Goal: Information Seeking & Learning: Learn about a topic

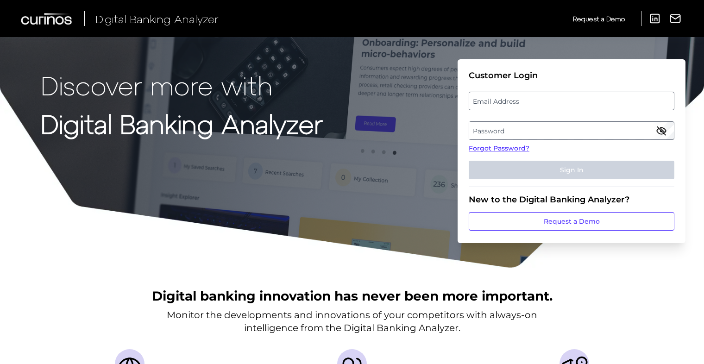
click at [505, 101] on label "Email Address" at bounding box center [571, 101] width 204 height 17
click at [505, 101] on input "email" at bounding box center [572, 101] width 206 height 19
type input "[EMAIL_ADDRESS][DOMAIN_NAME]"
click at [495, 143] on fieldset "Customer Login Email Address [EMAIL_ADDRESS][DOMAIN_NAME] Password Forgot Passw…" at bounding box center [572, 128] width 206 height 117
drag, startPoint x: 495, startPoint y: 143, endPoint x: 486, endPoint y: 126, distance: 19.5
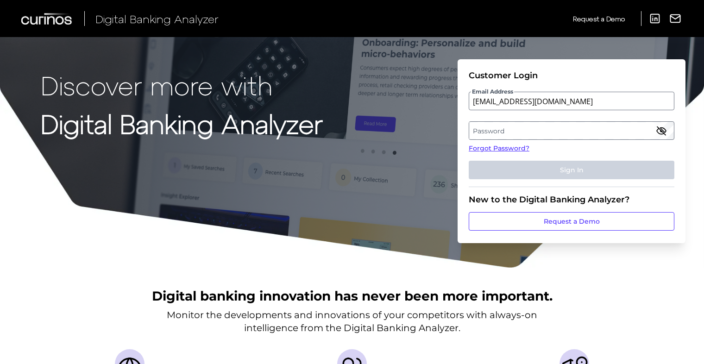
click at [486, 126] on label "Password" at bounding box center [571, 130] width 204 height 17
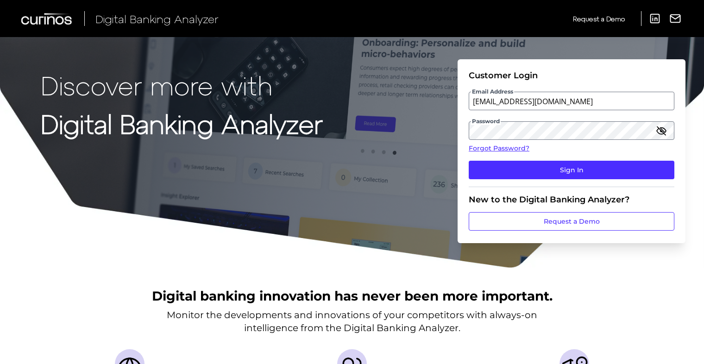
click at [517, 159] on fieldset "Customer Login Email Address [EMAIL_ADDRESS][DOMAIN_NAME] Password Forgot Passw…" at bounding box center [572, 128] width 206 height 117
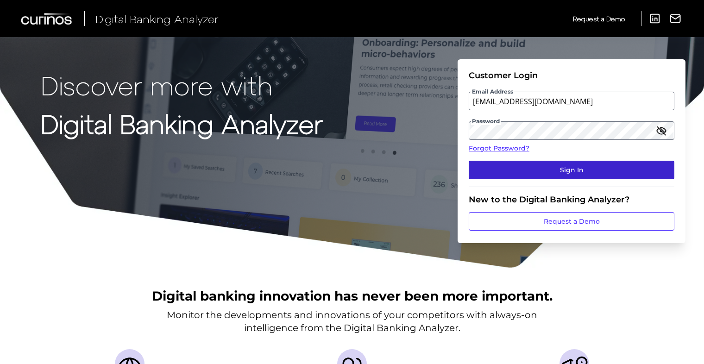
click at [497, 171] on button "Sign In" at bounding box center [572, 170] width 206 height 19
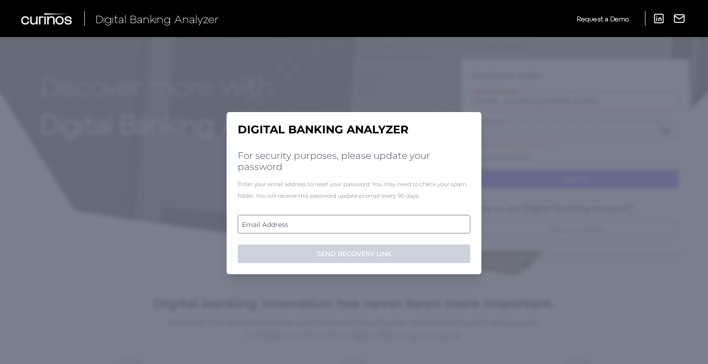
click at [249, 217] on label "Email Address" at bounding box center [353, 224] width 231 height 17
click at [249, 217] on input "email" at bounding box center [354, 224] width 233 height 19
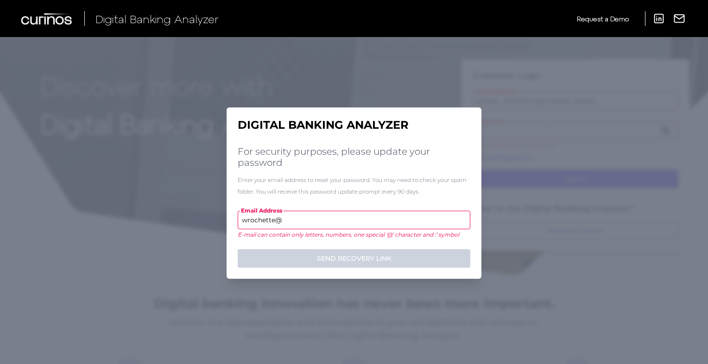
click at [287, 221] on input "wrochette@" at bounding box center [354, 220] width 233 height 19
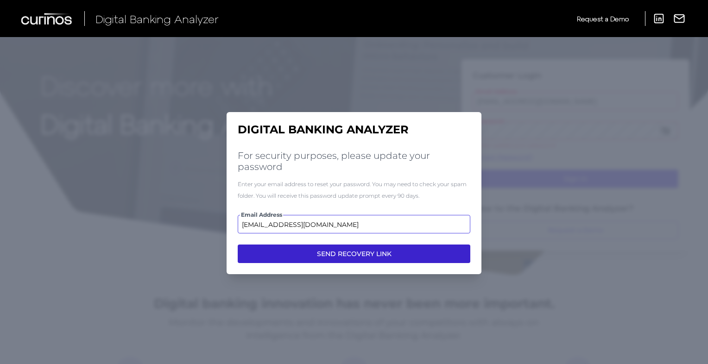
type input "[EMAIL_ADDRESS][DOMAIN_NAME]"
click at [286, 254] on button "SEND RECOVERY LINK" at bounding box center [354, 254] width 233 height 19
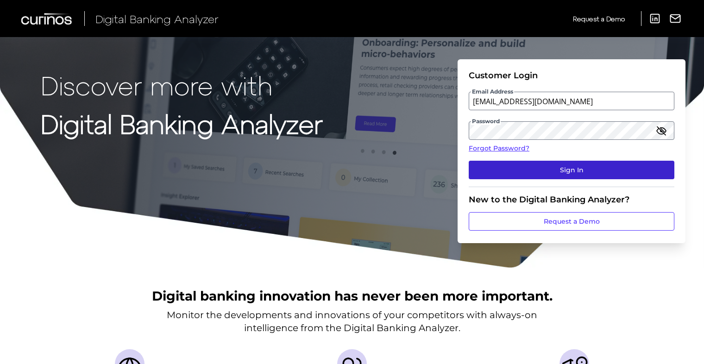
click at [493, 168] on button "Sign In" at bounding box center [572, 170] width 206 height 19
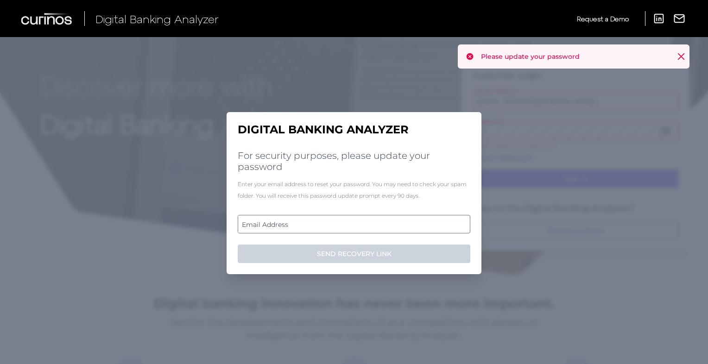
click at [247, 231] on label "Email Address" at bounding box center [353, 224] width 231 height 17
click at [247, 231] on input "email" at bounding box center [354, 224] width 233 height 19
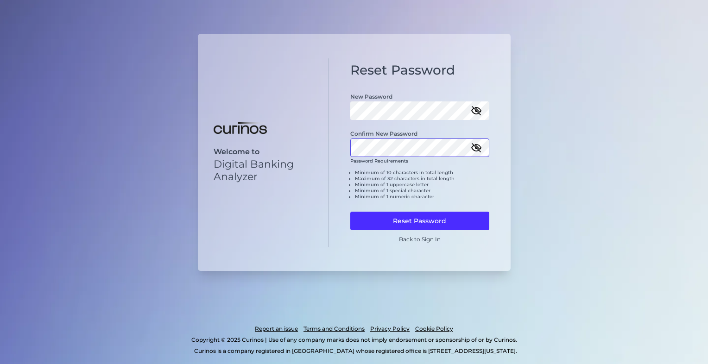
click at [350, 212] on button "Reset Password" at bounding box center [419, 221] width 139 height 19
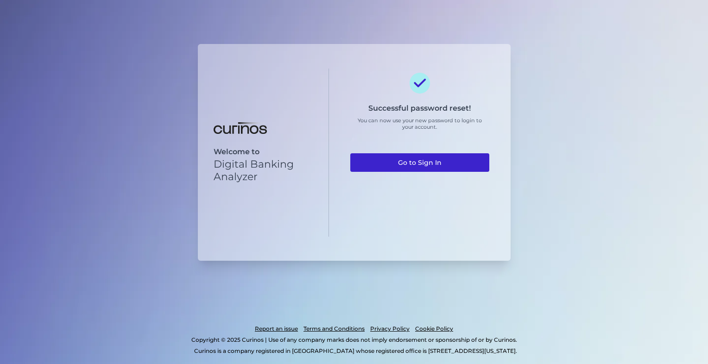
click at [418, 167] on link "Go to Sign In" at bounding box center [419, 162] width 139 height 19
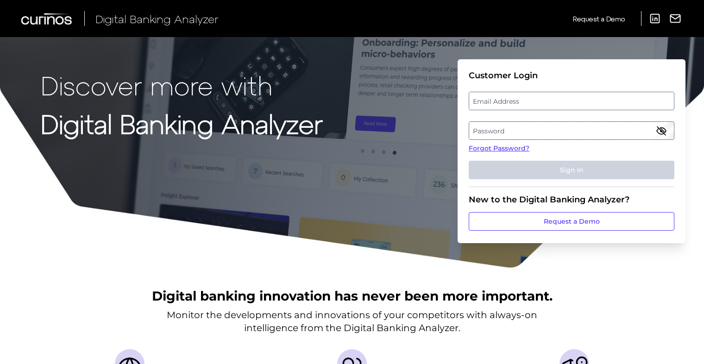
click at [509, 91] on fieldset "Customer Login Email Address Password Forgot Password? Sign In" at bounding box center [572, 128] width 206 height 117
click at [502, 97] on label "Email Address" at bounding box center [571, 101] width 204 height 17
click at [502, 97] on input "email" at bounding box center [572, 101] width 206 height 19
click at [476, 106] on input "Email Address" at bounding box center [572, 101] width 206 height 19
type input "[EMAIL_ADDRESS][DOMAIN_NAME]"
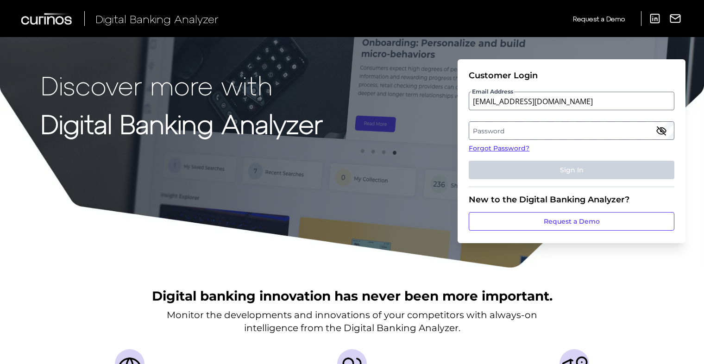
click at [492, 128] on label "Password" at bounding box center [571, 130] width 204 height 17
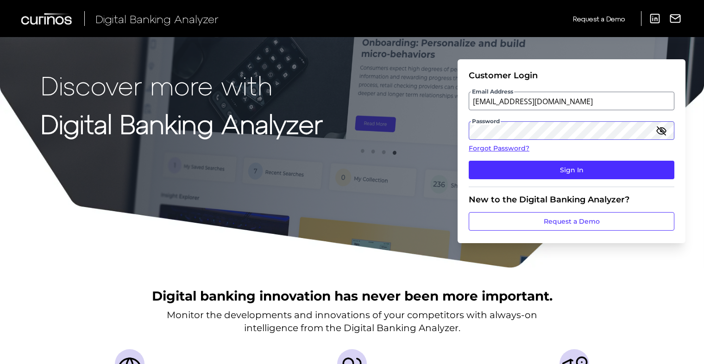
click at [469, 161] on button "Sign In" at bounding box center [572, 170] width 206 height 19
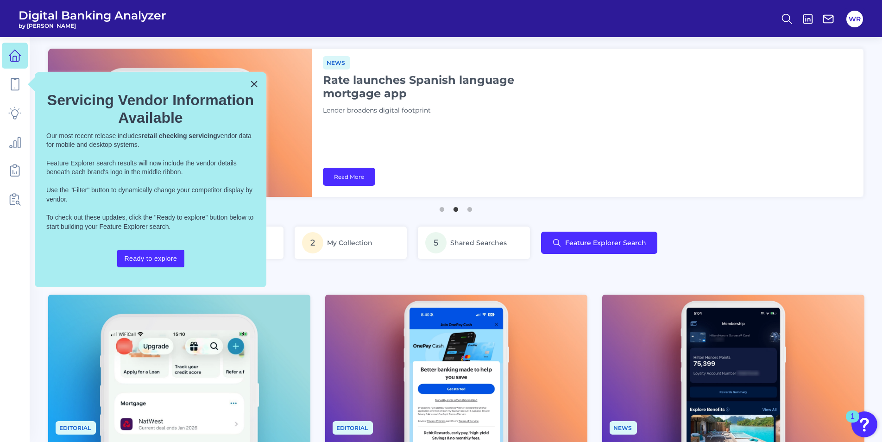
click at [444, 155] on div "News Rate launches Spanish language mortgage app Lender broadens digital footpr…" at bounding box center [588, 123] width 552 height 148
click at [252, 82] on button "×" at bounding box center [254, 83] width 9 height 15
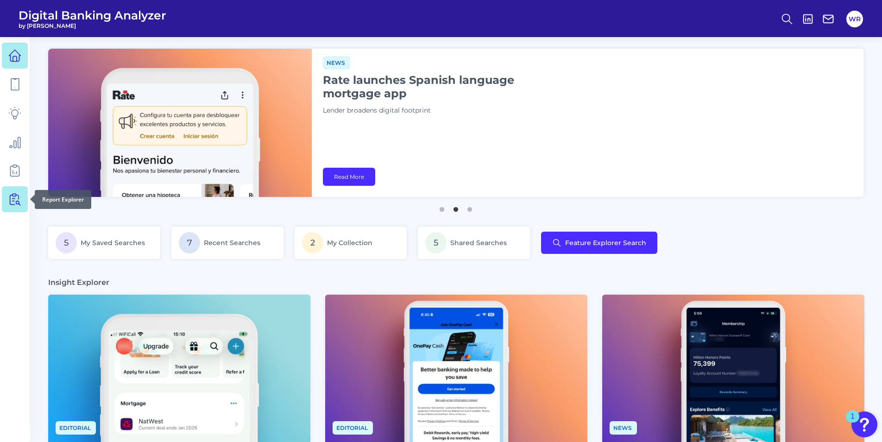
click at [18, 201] on icon at bounding box center [14, 199] width 13 height 13
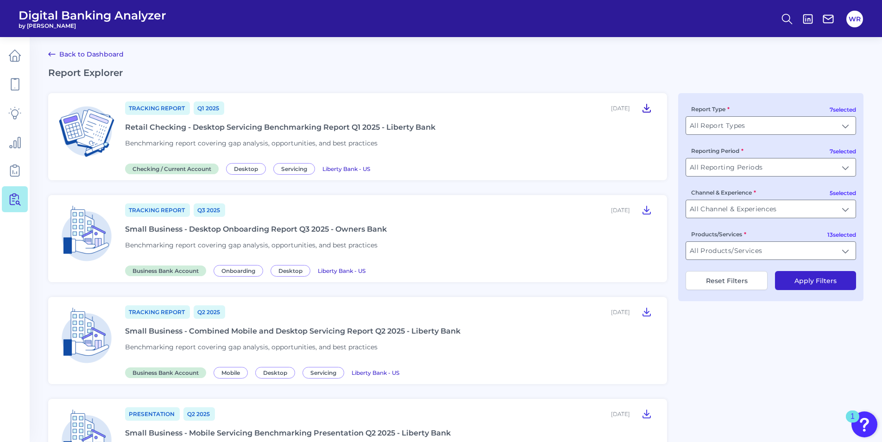
click at [647, 109] on icon at bounding box center [646, 108] width 7 height 8
click at [644, 210] on icon at bounding box center [646, 209] width 11 height 11
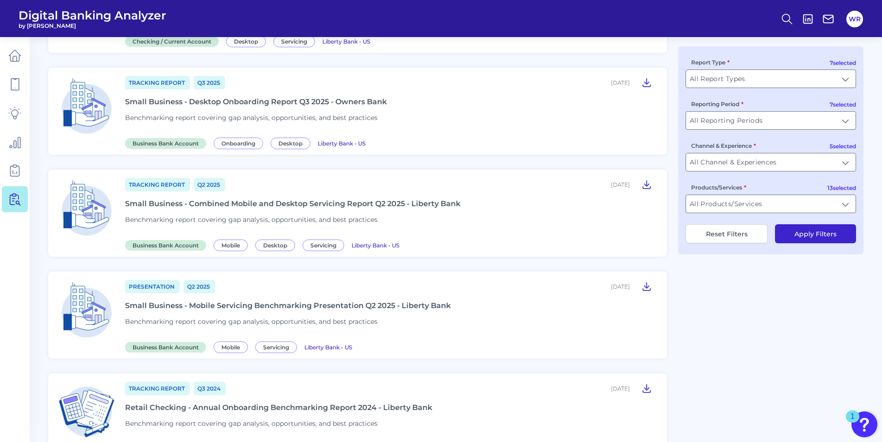
scroll to position [139, 0]
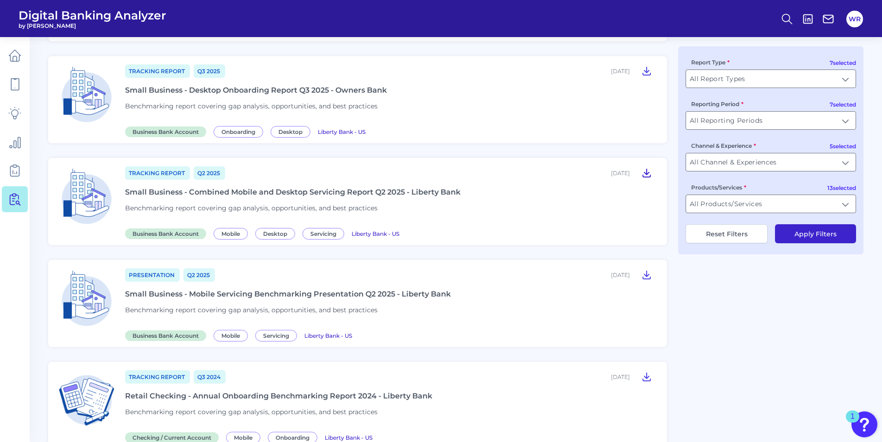
click at [648, 174] on icon at bounding box center [646, 173] width 7 height 8
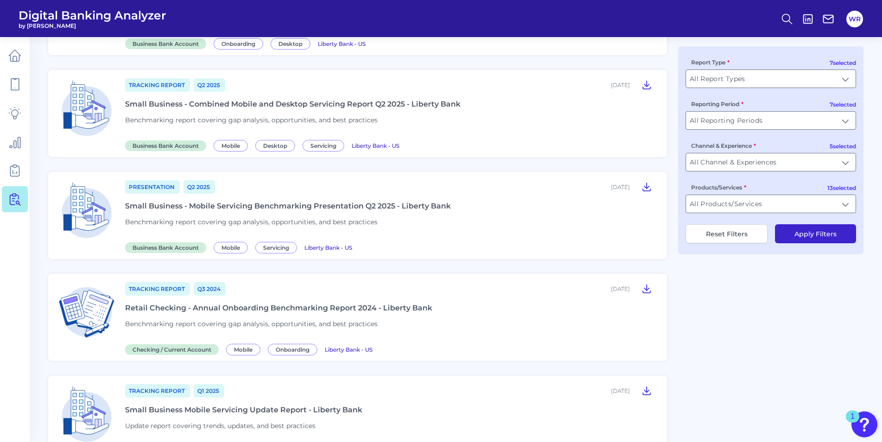
scroll to position [232, 0]
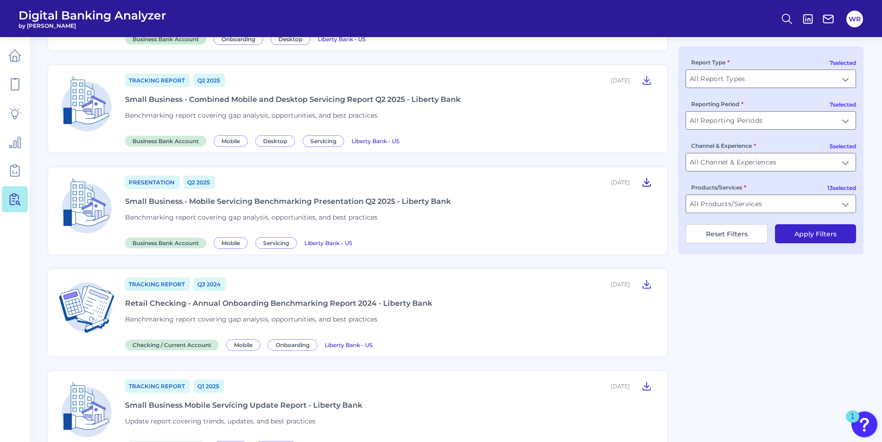
click at [646, 183] on icon at bounding box center [646, 182] width 7 height 8
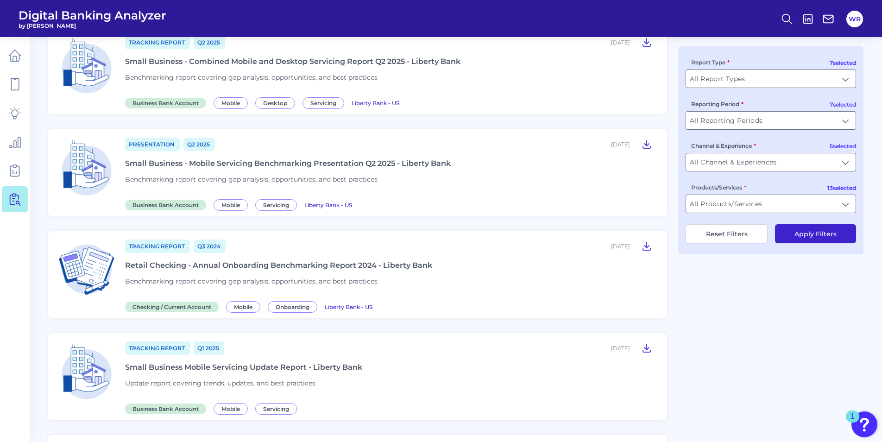
scroll to position [278, 0]
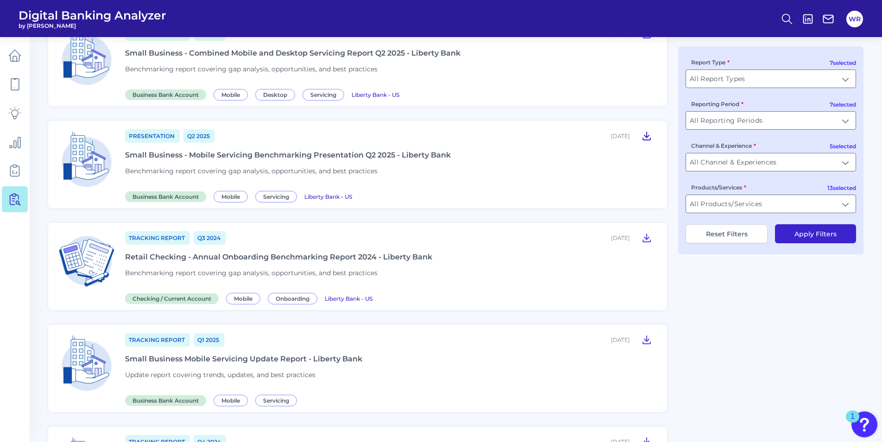
click at [648, 135] on icon at bounding box center [646, 135] width 11 height 11
click at [569, 251] on div "Tracking Report Q3 2024 April 23, 2025 Retail Checking - Annual Onboarding Benc…" at bounding box center [390, 266] width 531 height 72
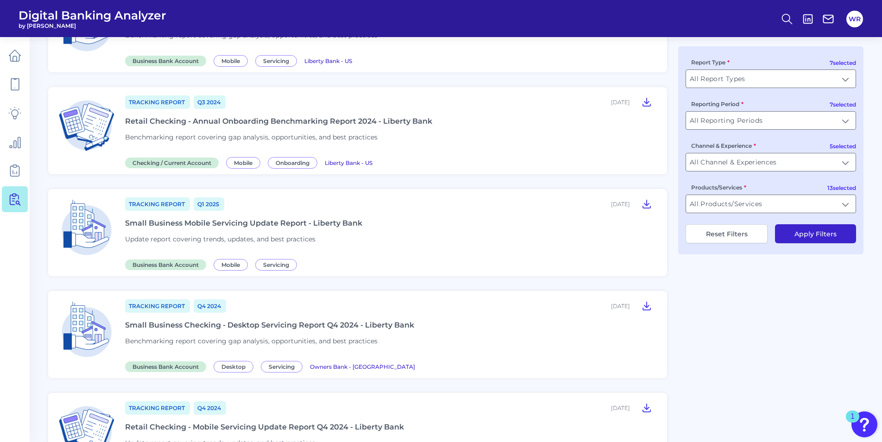
scroll to position [417, 0]
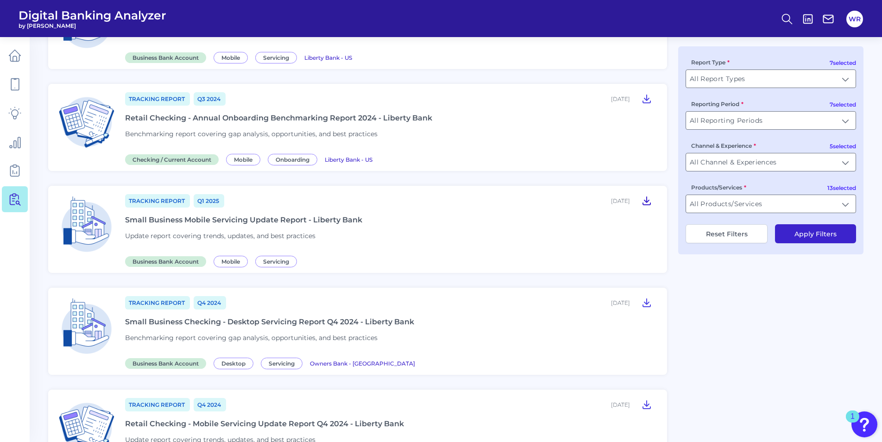
click at [647, 201] on icon at bounding box center [646, 201] width 7 height 8
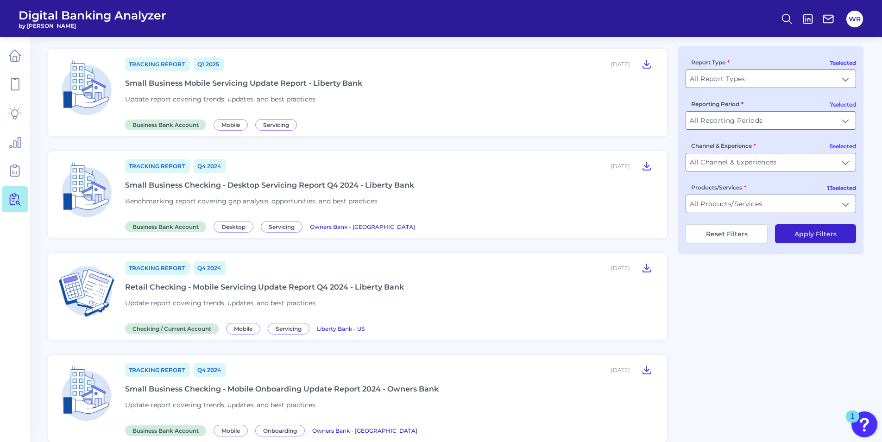
scroll to position [556, 0]
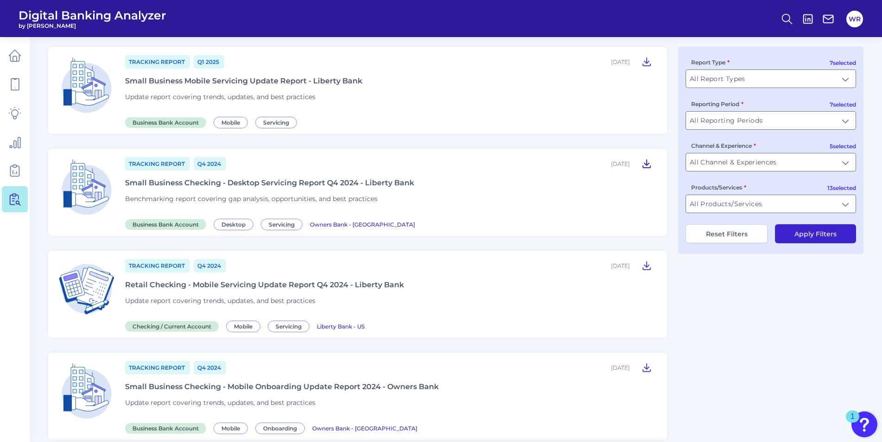
click at [645, 165] on icon at bounding box center [646, 163] width 11 height 11
click at [554, 301] on div "Tracking Report Q4 2024 November 20, 2024 Retail Checking - Mobile Servicing Up…" at bounding box center [390, 294] width 531 height 72
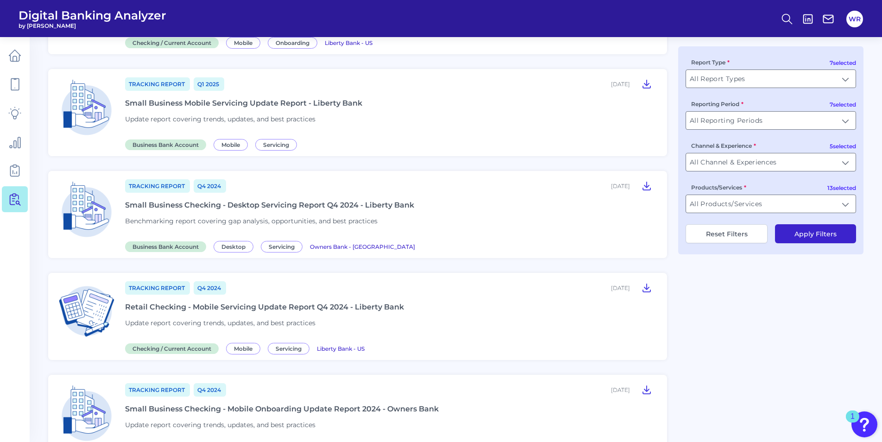
scroll to position [556, 0]
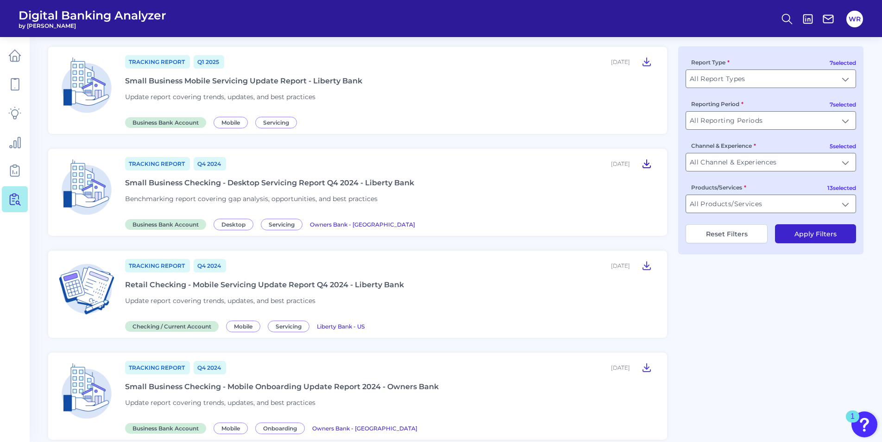
click at [652, 165] on icon at bounding box center [646, 163] width 11 height 11
click at [646, 164] on icon at bounding box center [646, 164] width 7 height 8
click at [647, 265] on icon at bounding box center [646, 266] width 7 height 8
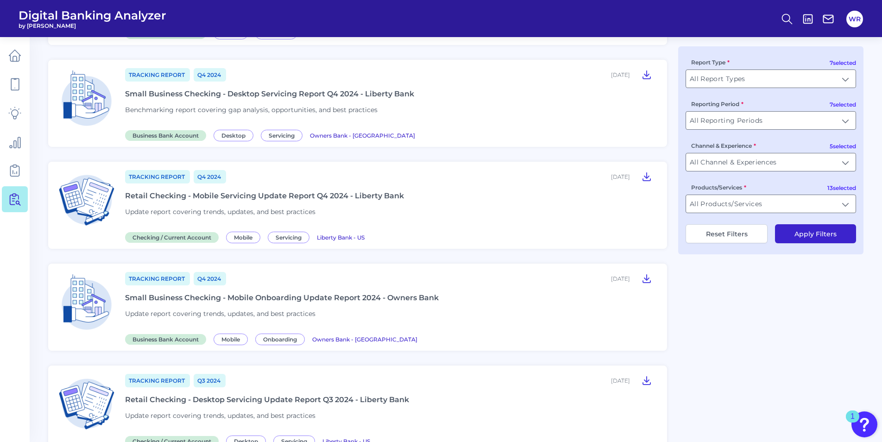
scroll to position [695, 0]
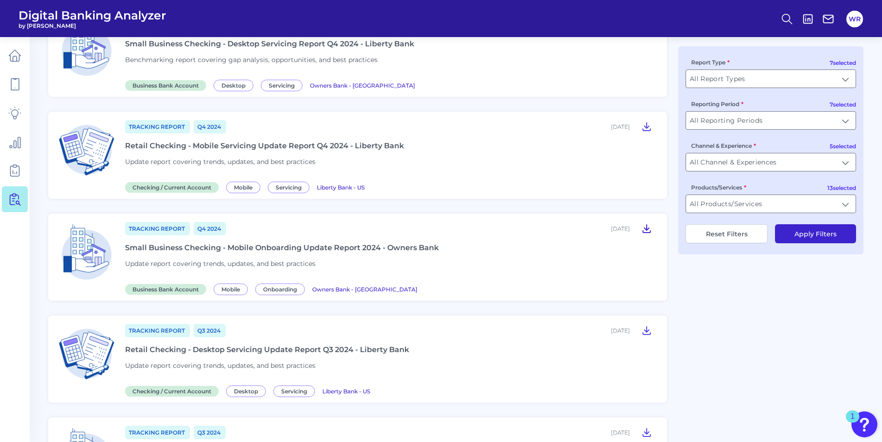
click at [648, 229] on icon at bounding box center [646, 229] width 7 height 8
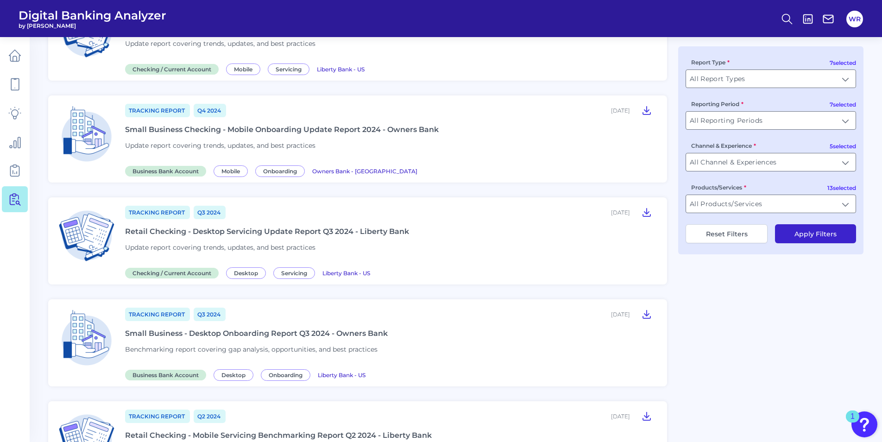
scroll to position [834, 0]
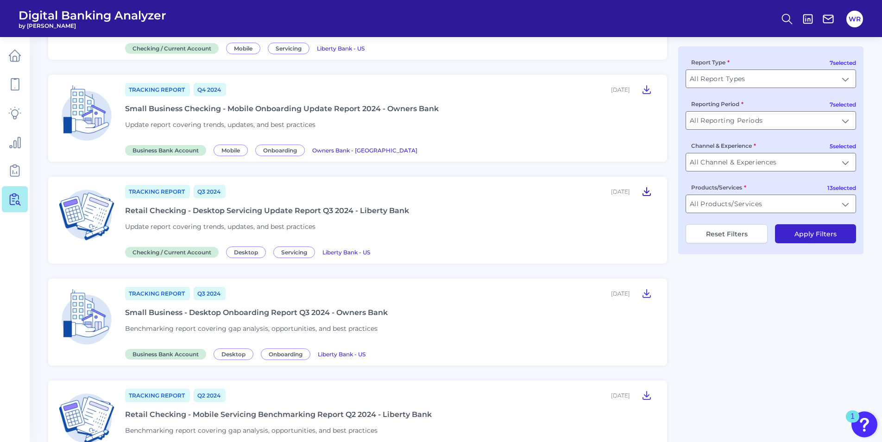
click at [645, 190] on icon at bounding box center [646, 192] width 7 height 8
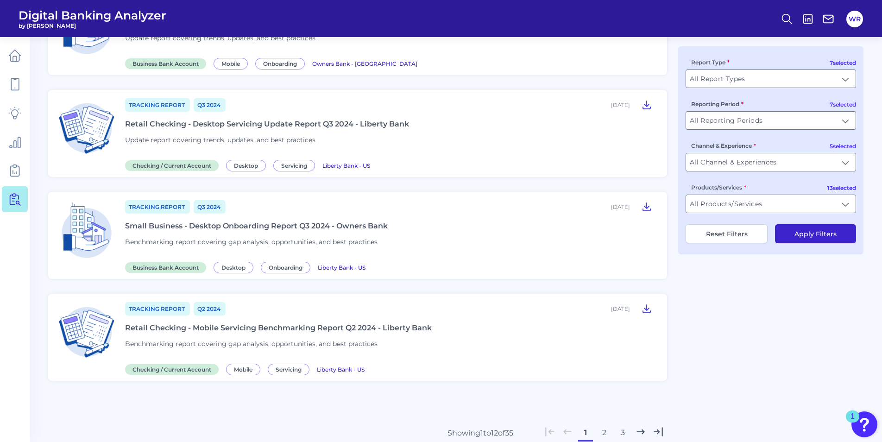
scroll to position [927, 0]
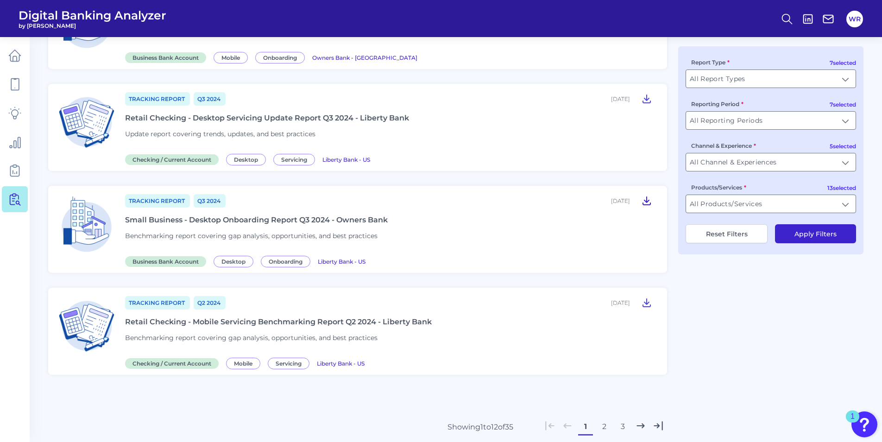
click at [649, 201] on icon at bounding box center [646, 201] width 7 height 8
click at [584, 314] on div "Tracking Report Q2 2024 July 18, 2024 Retail Checking - Mobile Servicing Benchm…" at bounding box center [390, 331] width 531 height 72
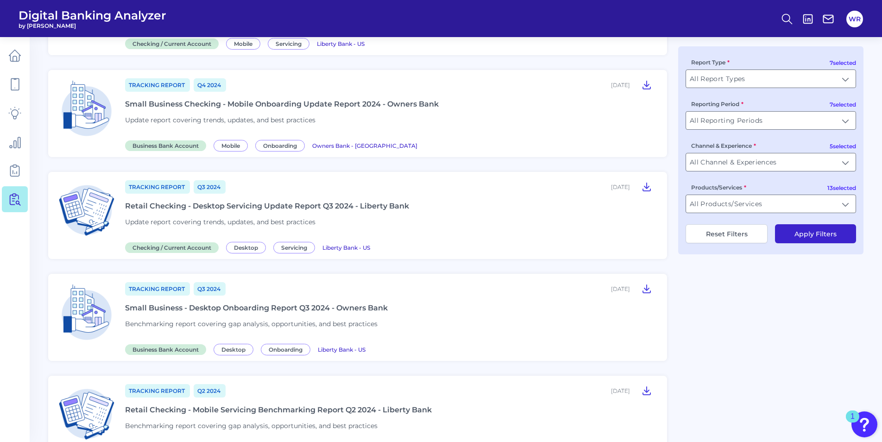
scroll to position [963, 0]
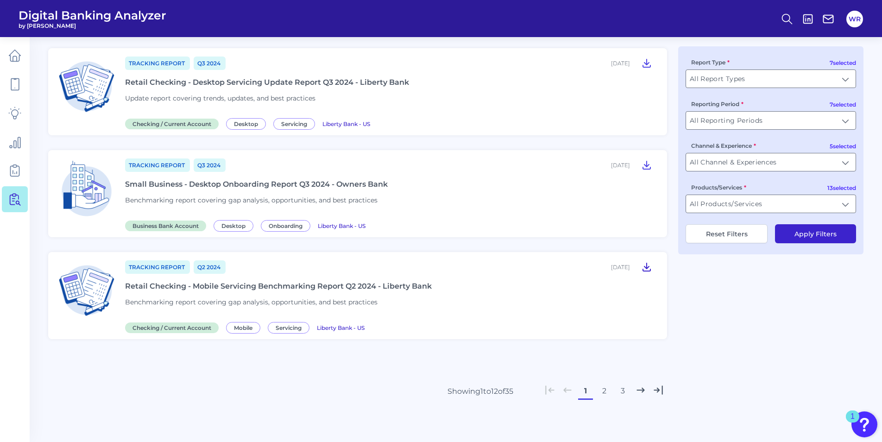
click at [645, 264] on icon at bounding box center [646, 266] width 11 height 11
click at [328, 364] on div "Showing 1 to 12 of 35 1 2 3" at bounding box center [357, 391] width 619 height 15
